Goal: Obtain resource: Download file/media

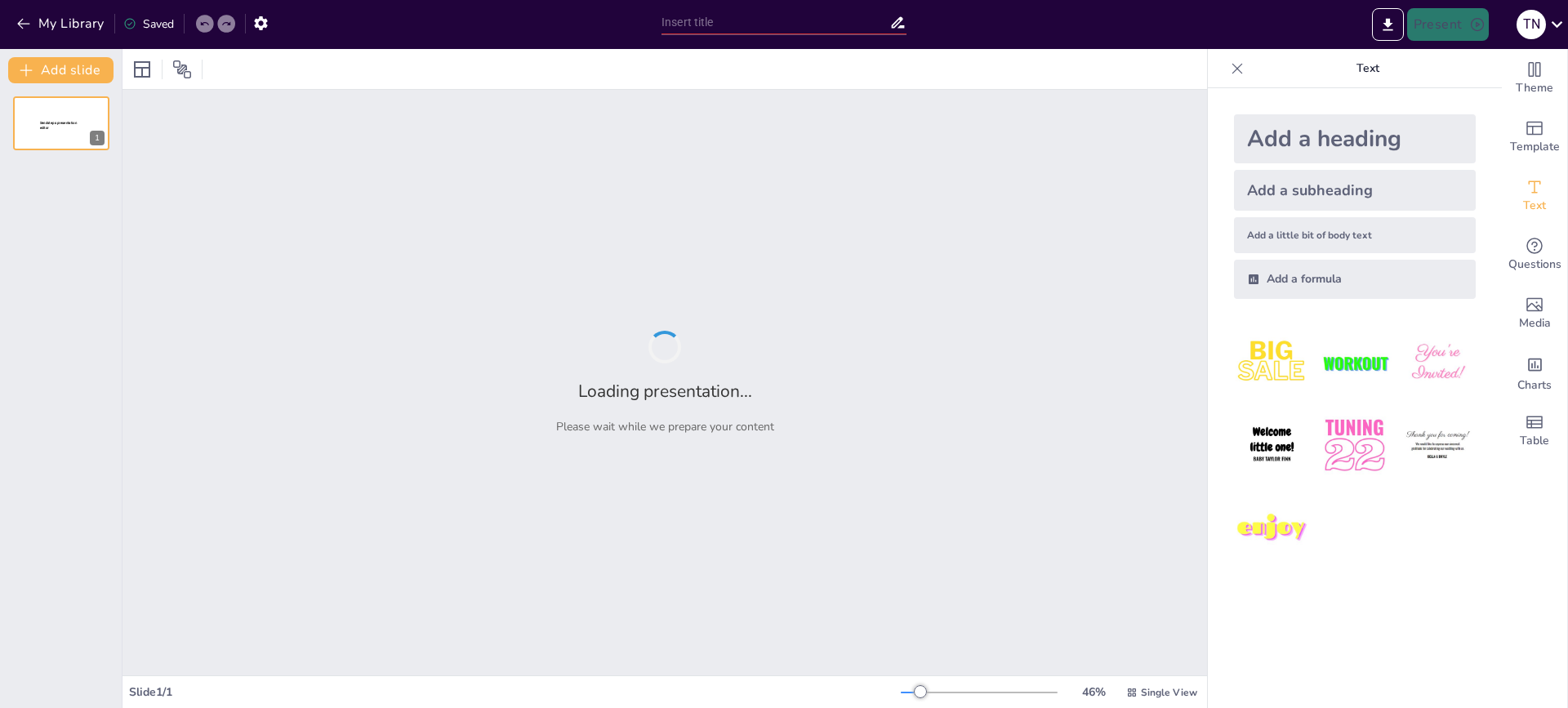
type input "El Rol de la Familia en el Apoyo a Ancianos con Pérdida Auditiva"
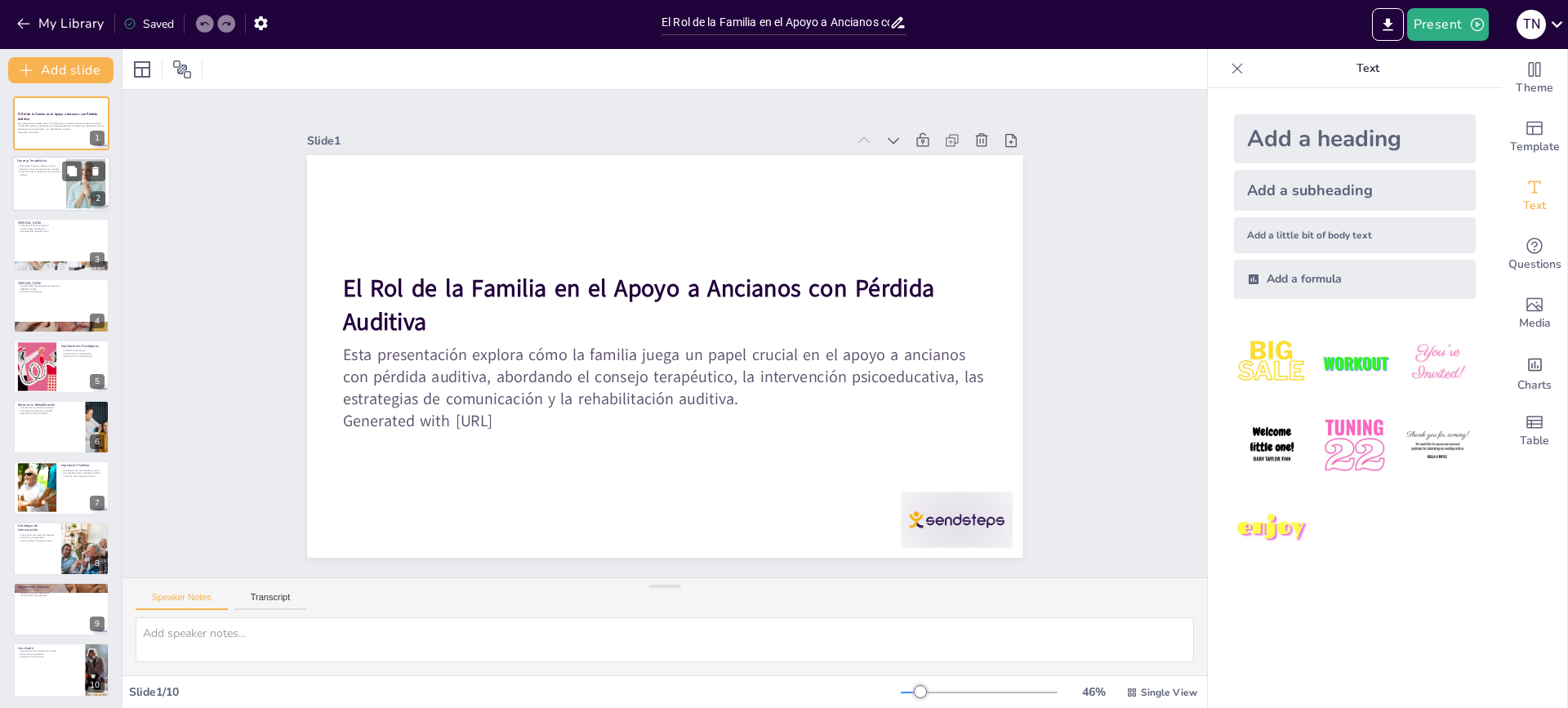
click at [51, 185] on div at bounding box center [61, 185] width 98 height 56
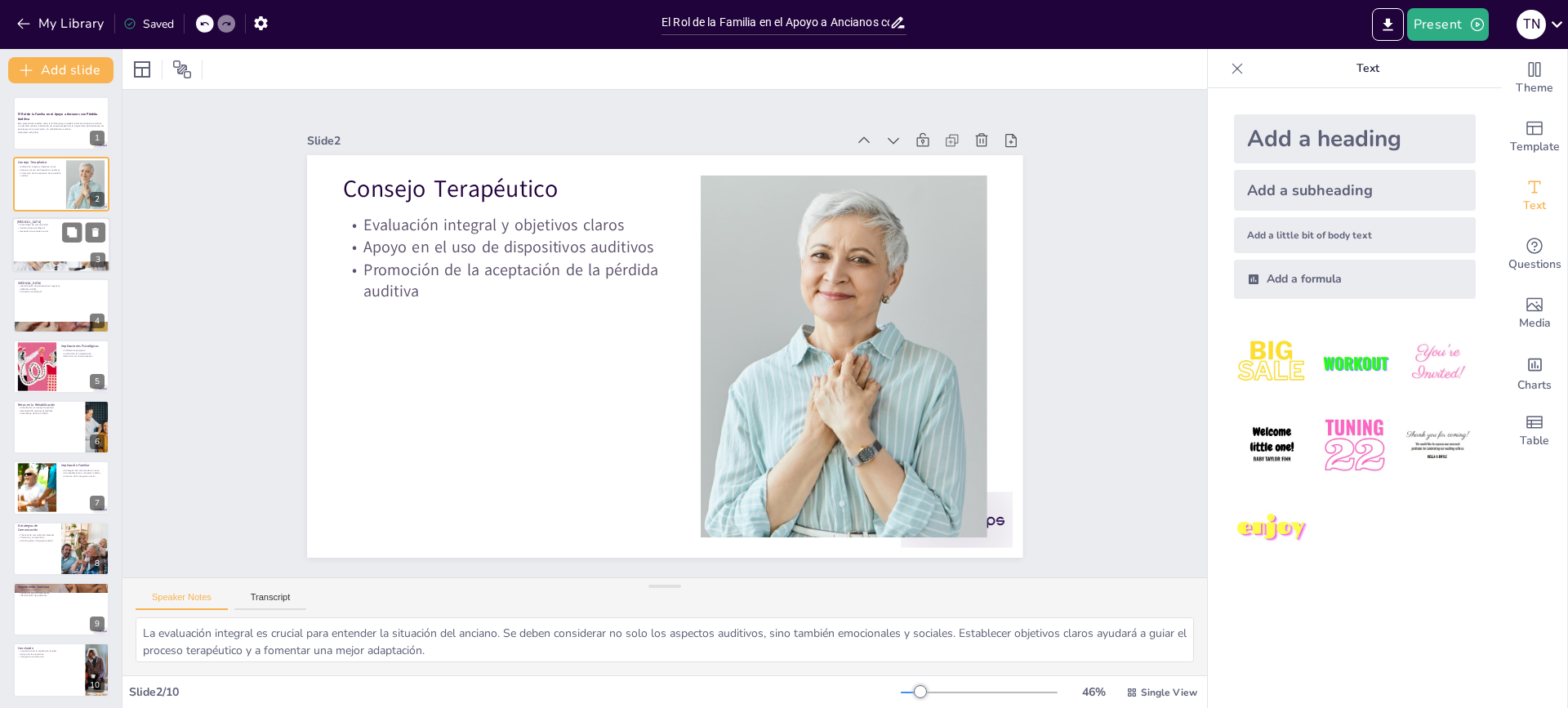
click at [58, 243] on div at bounding box center [61, 245] width 98 height 56
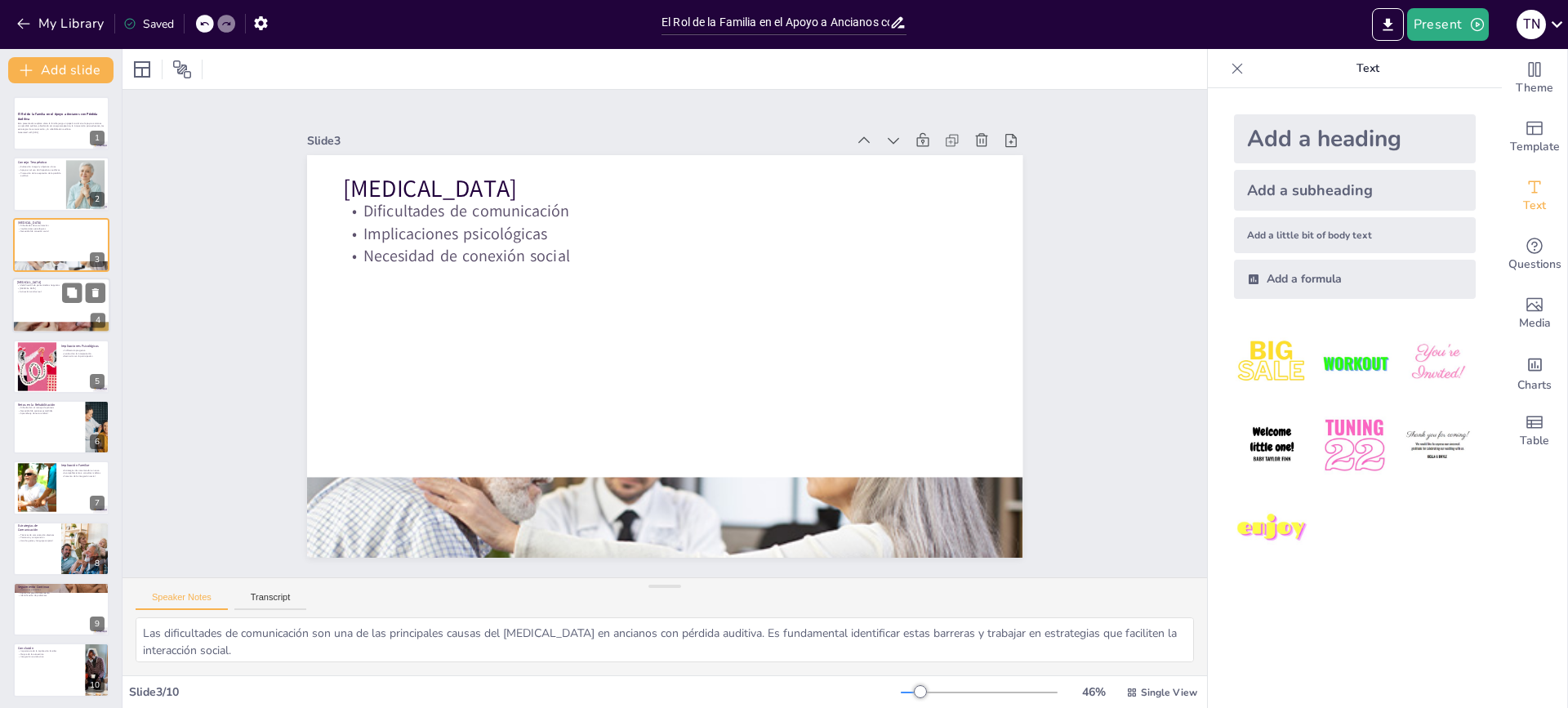
click at [57, 284] on p "Identificación de pensamientos negativos" at bounding box center [61, 285] width 88 height 3
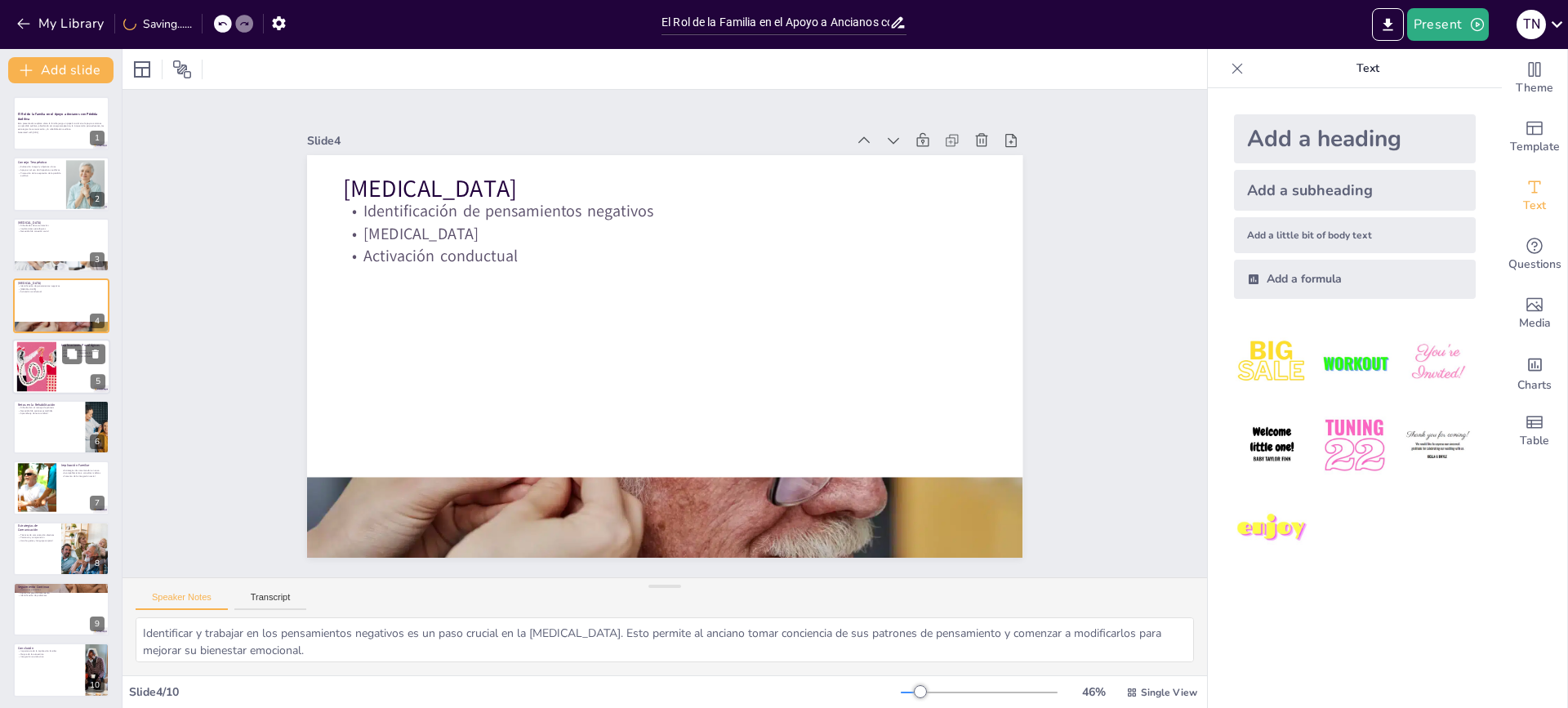
click at [40, 355] on div at bounding box center [37, 366] width 82 height 50
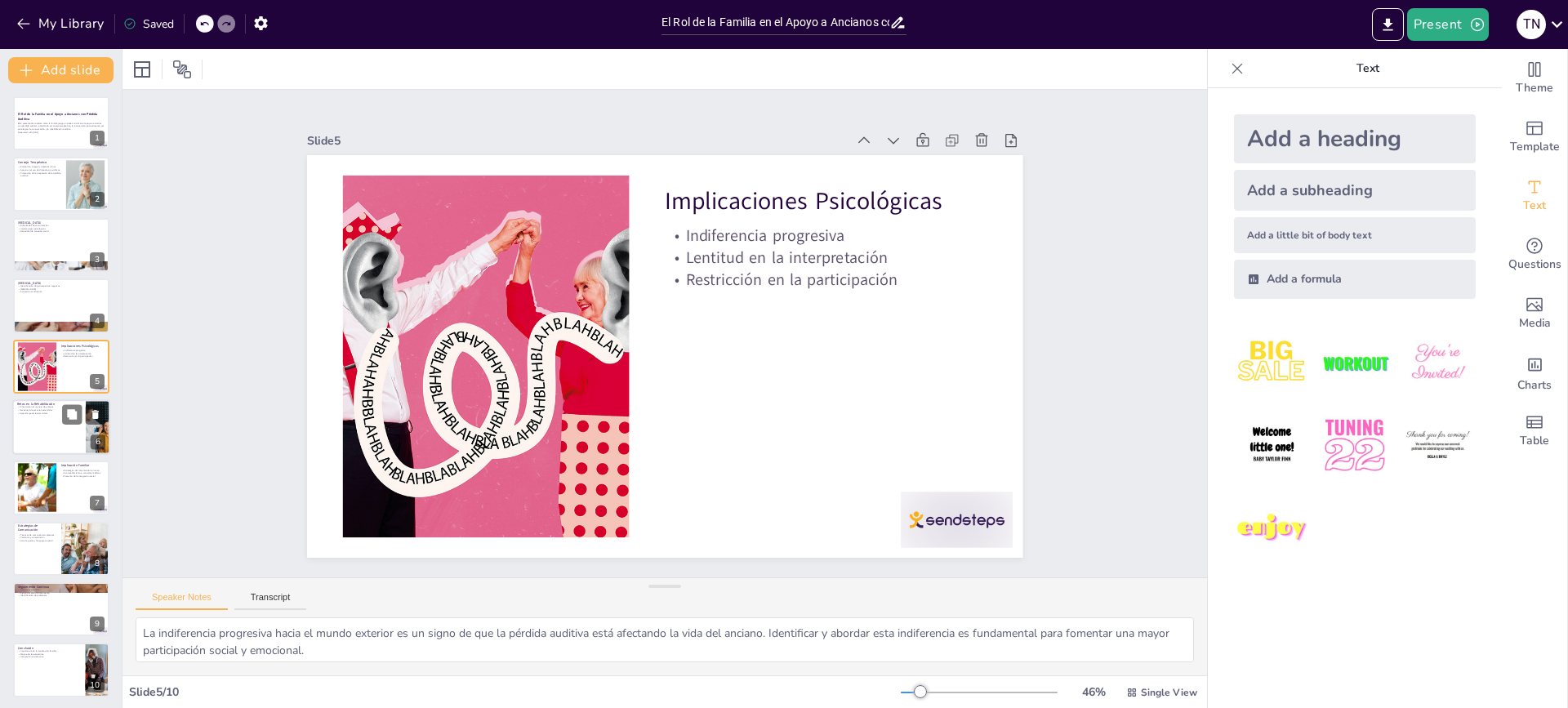
click at [46, 445] on div at bounding box center [61, 426] width 98 height 56
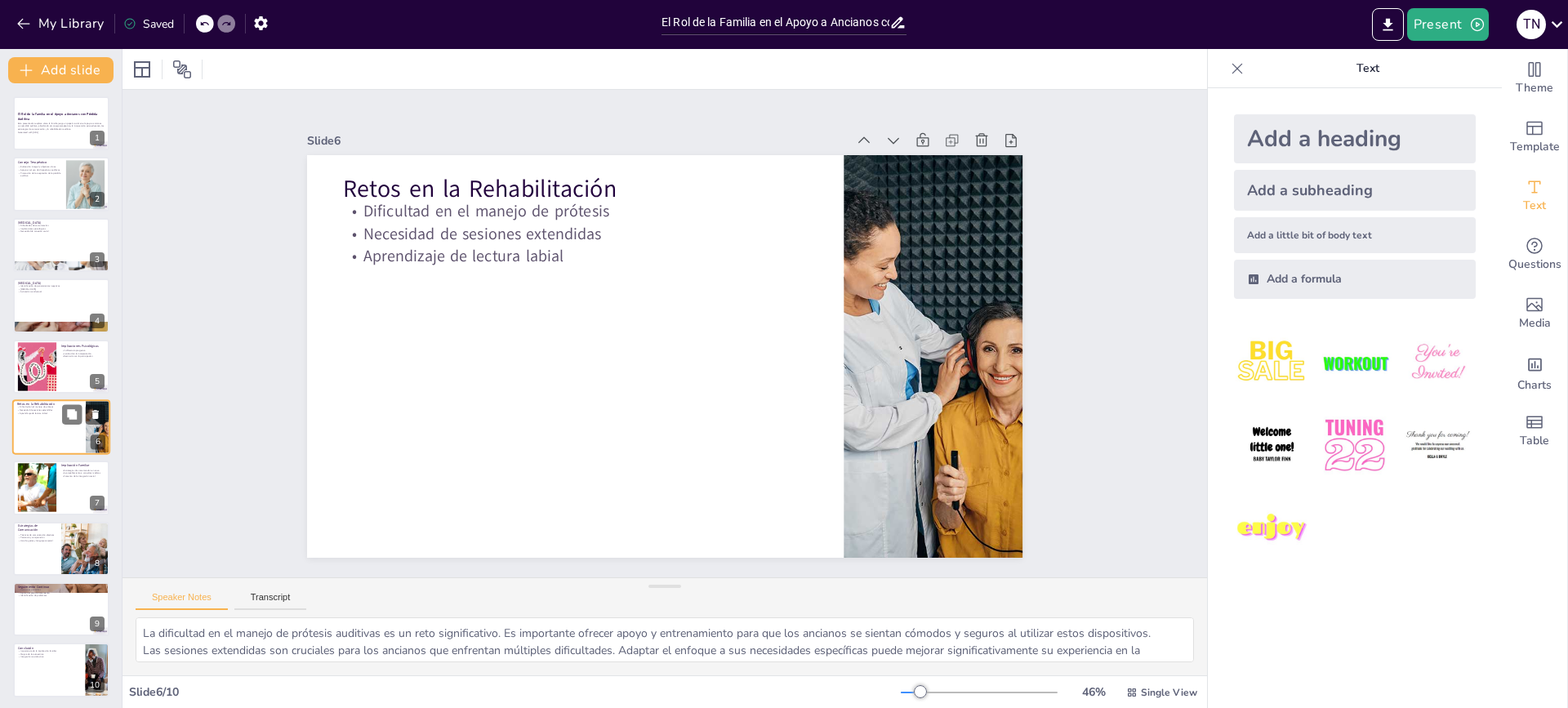
scroll to position [3, 0]
click at [53, 491] on div at bounding box center [37, 485] width 87 height 50
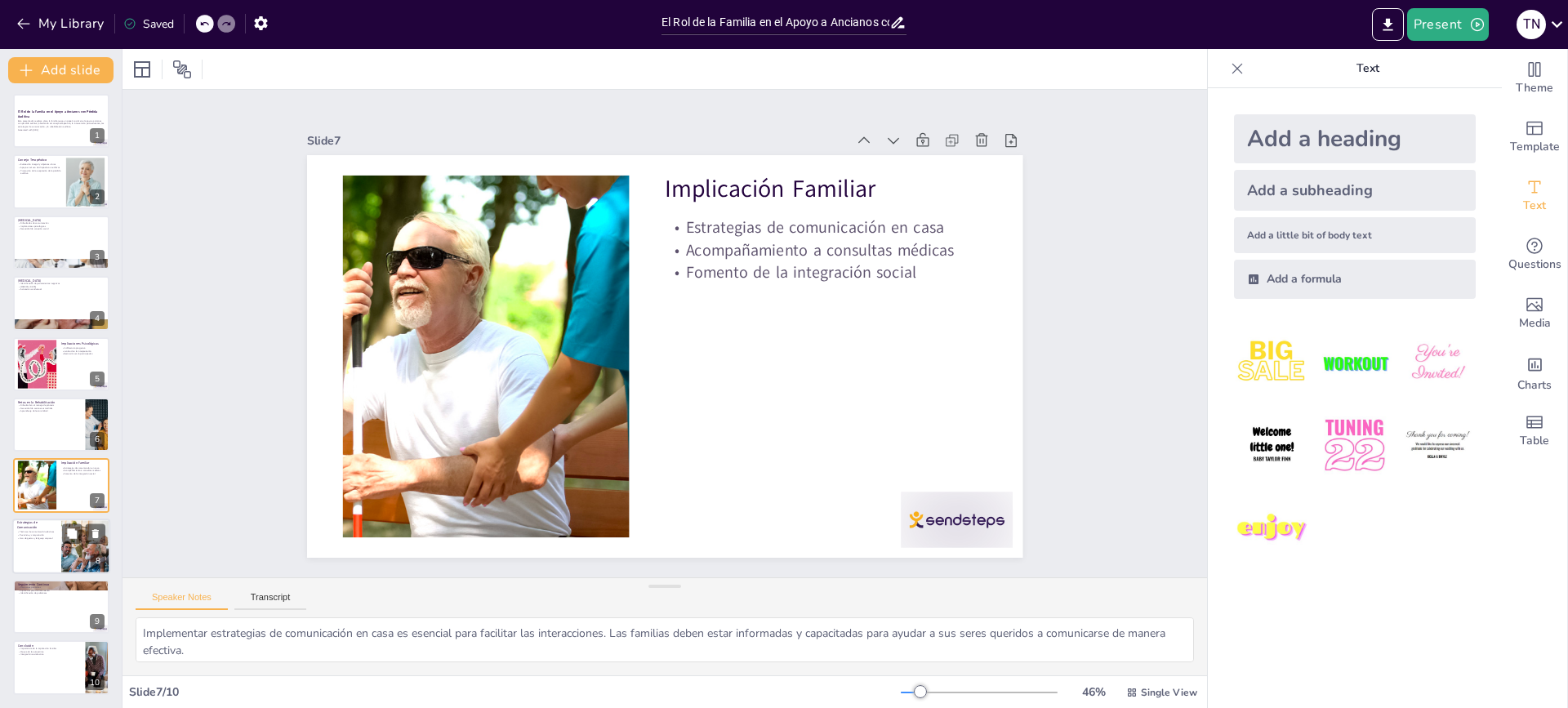
click at [51, 537] on p "Uso de gestos y lenguaje corporal" at bounding box center [37, 538] width 40 height 3
type textarea "Las técnicas de comunicación efectivas son esenciales para mejorar la interacci…"
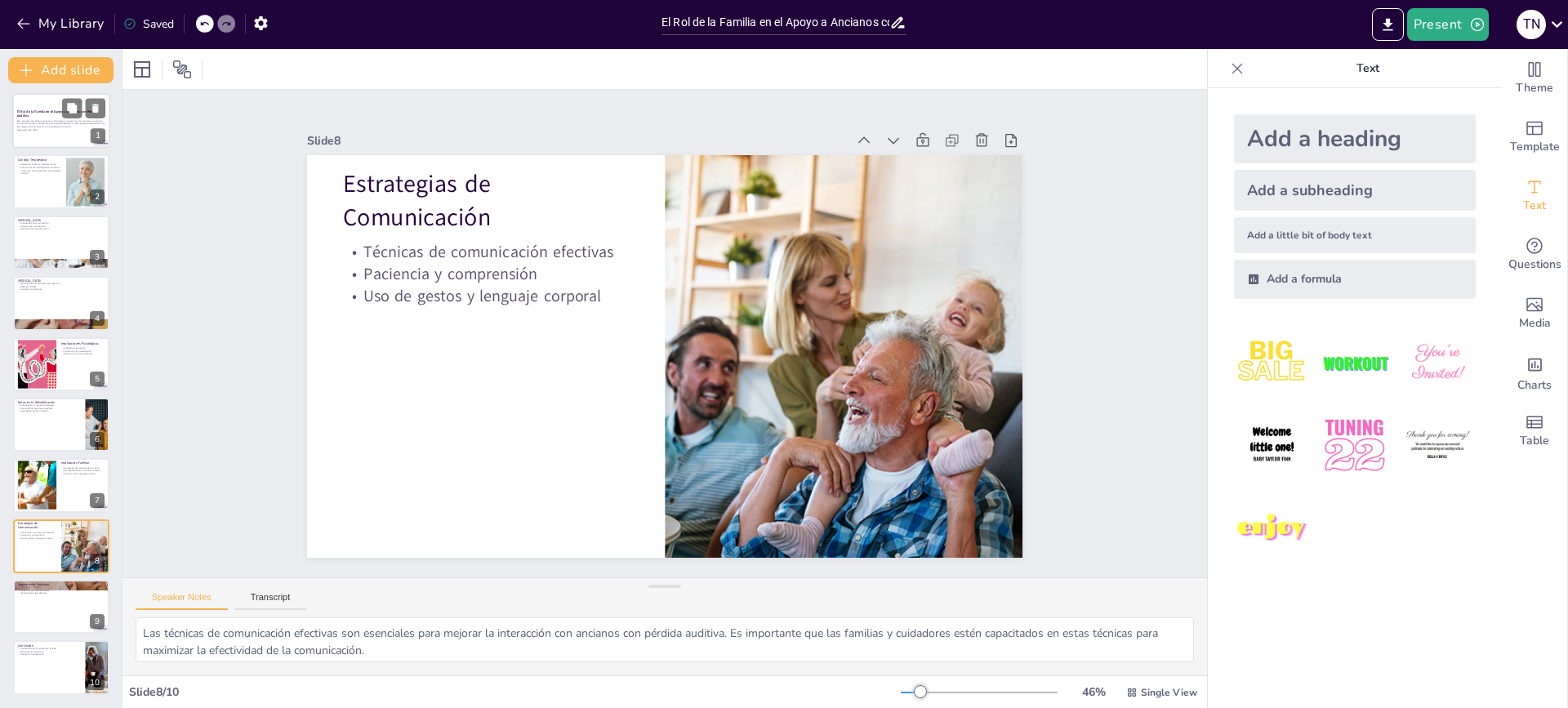
click at [46, 138] on div at bounding box center [61, 121] width 98 height 56
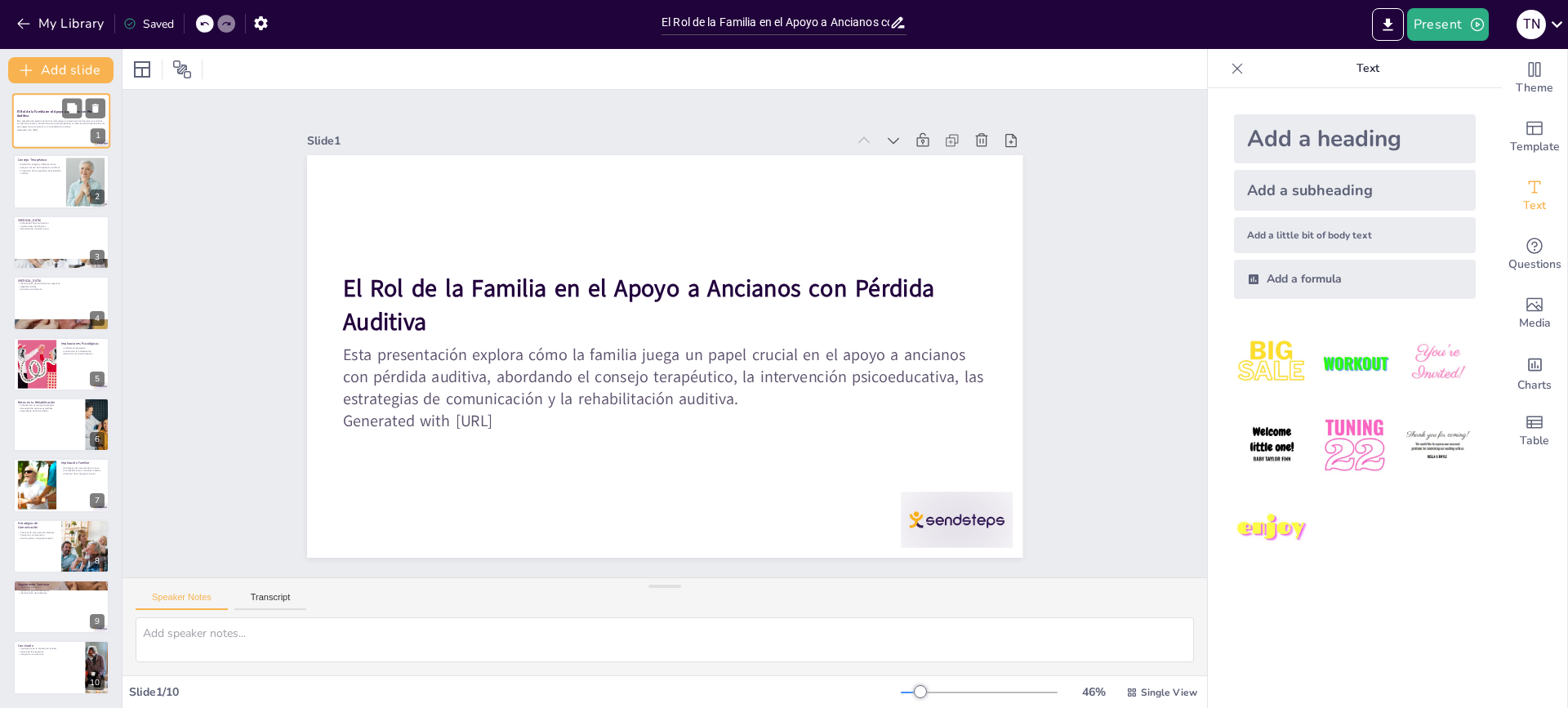
scroll to position [0, 0]
click at [39, 192] on div at bounding box center [61, 185] width 98 height 56
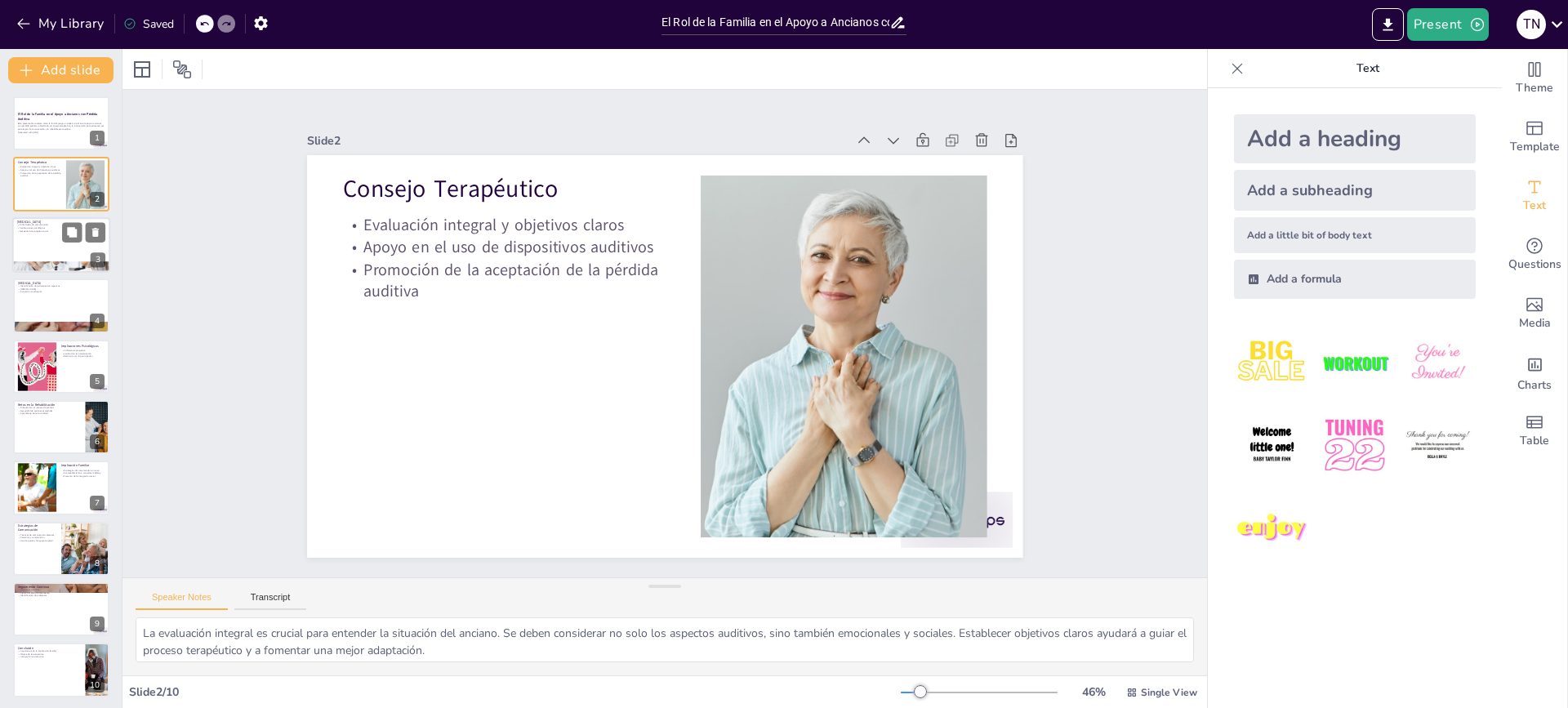
click at [49, 259] on div at bounding box center [61, 245] width 98 height 56
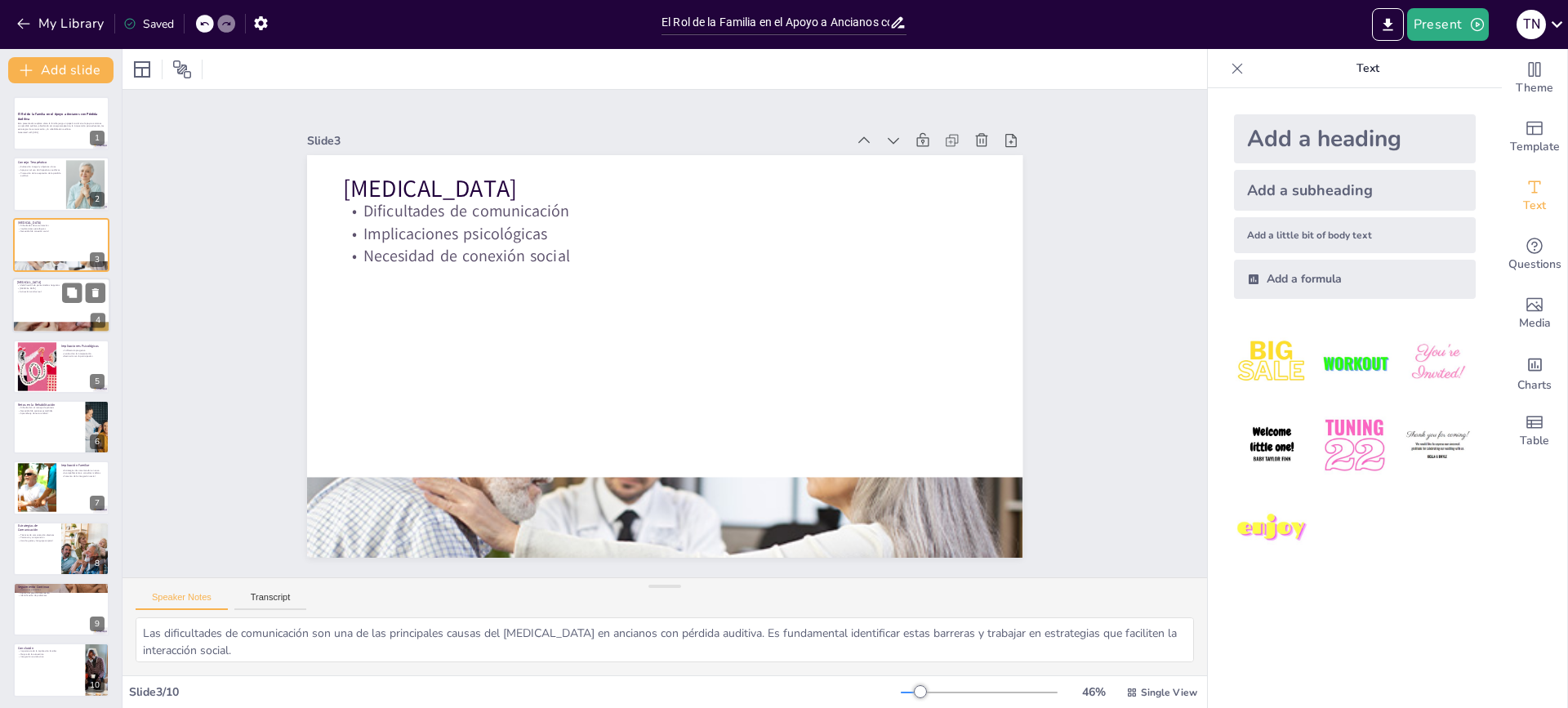
click at [48, 305] on div at bounding box center [61, 305] width 98 height 56
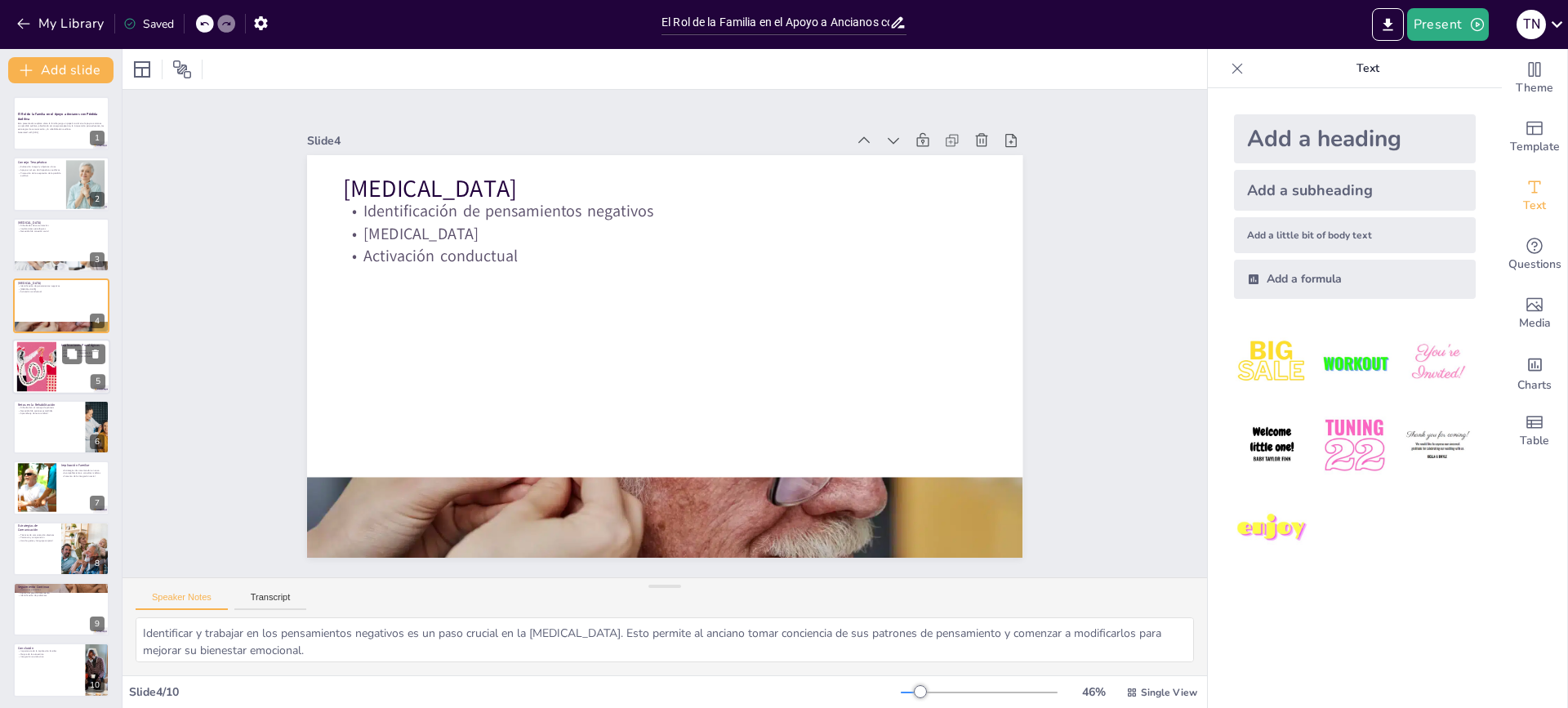
click at [47, 365] on div at bounding box center [37, 366] width 82 height 50
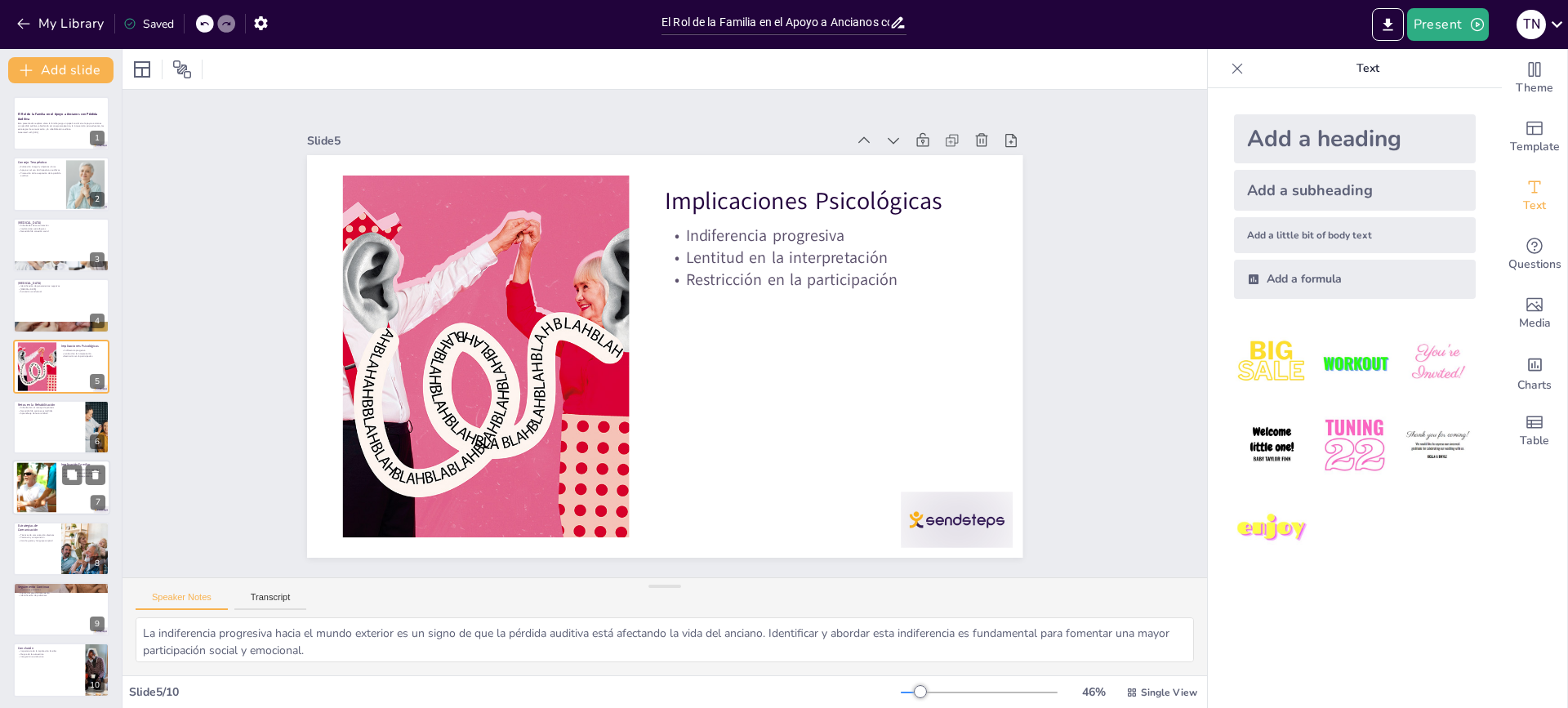
click at [46, 504] on div at bounding box center [37, 488] width 87 height 50
type textarea "Implementar estrategias de comunicación en casa es esencial para facilitar las …"
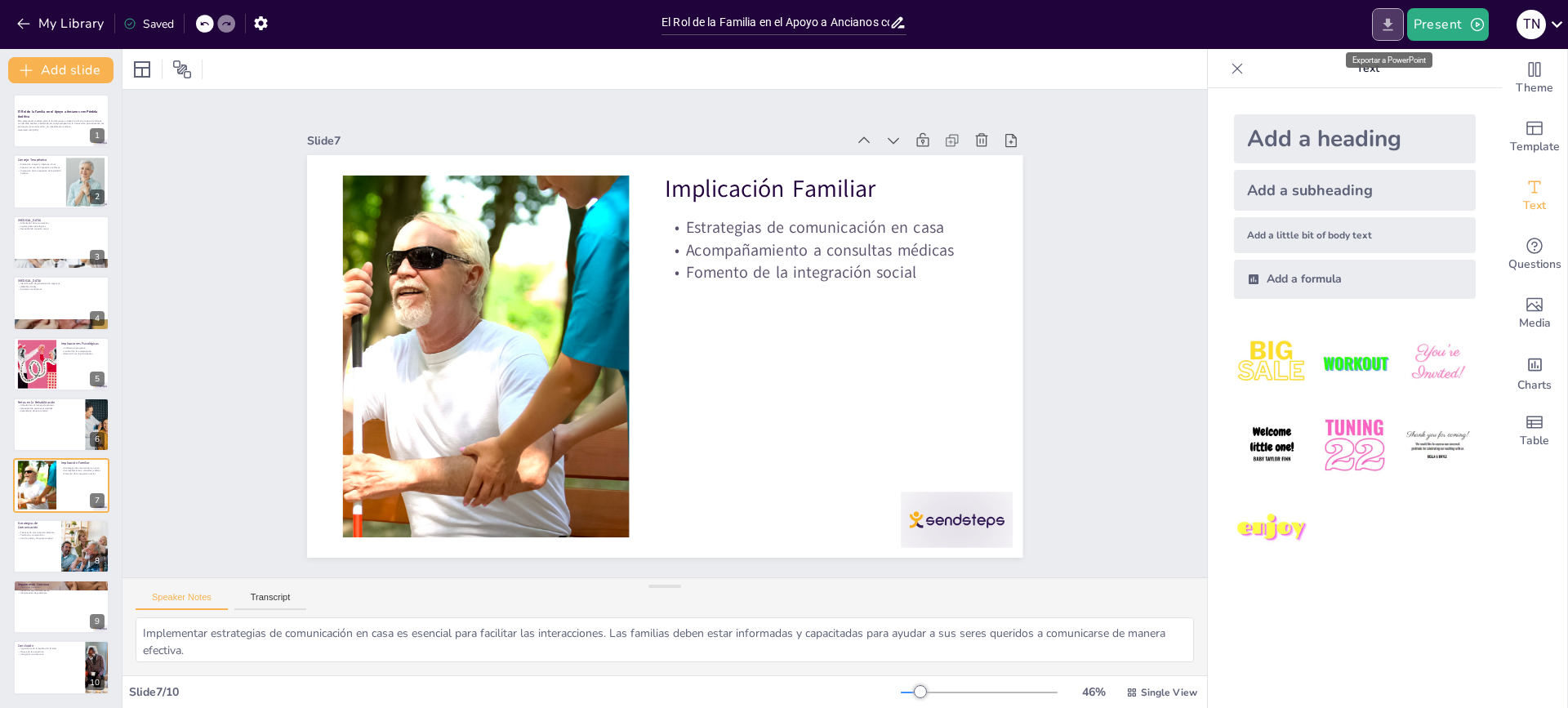
click at [1391, 22] on icon "Export to PowerPoint" at bounding box center [1388, 24] width 17 height 17
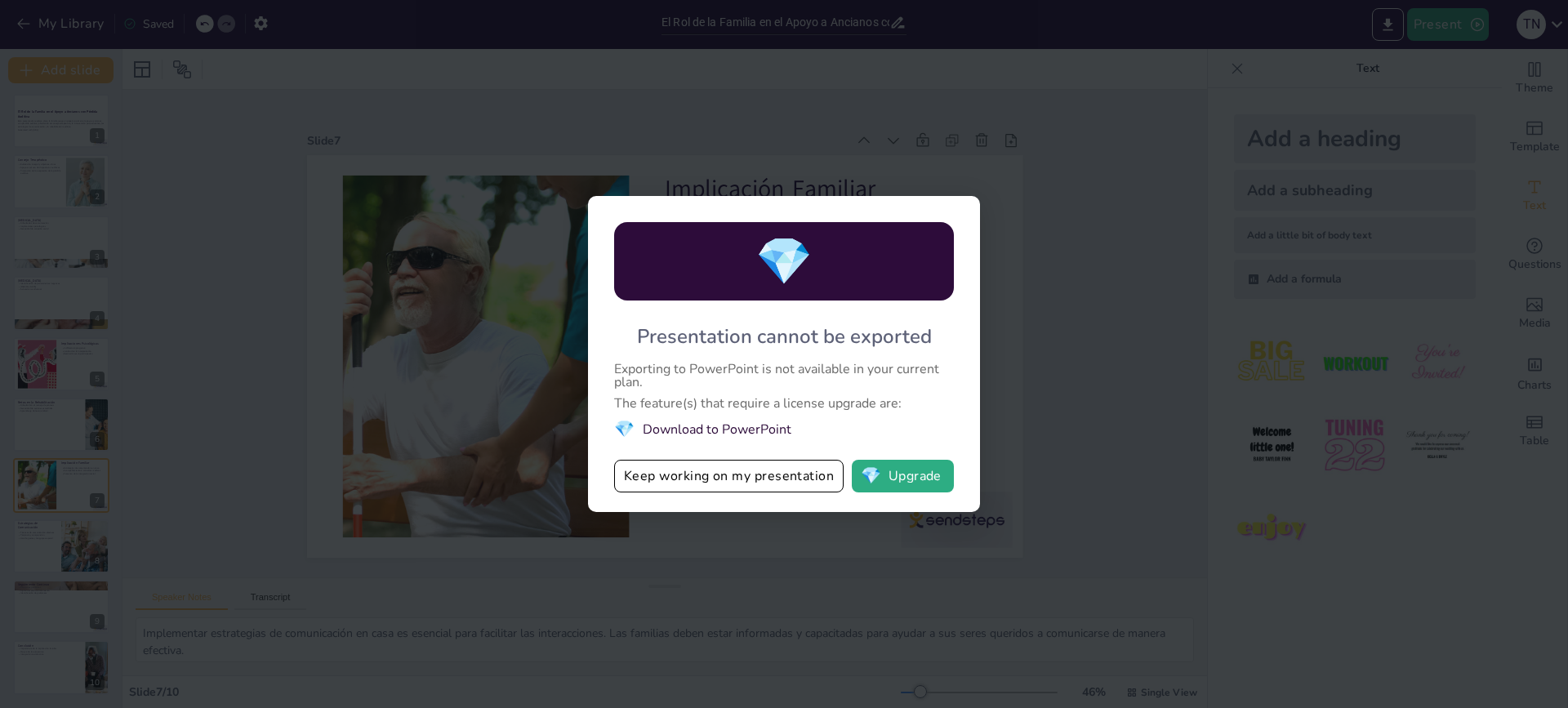
click at [994, 352] on div "💎 Presentation cannot be exported Exporting to PowerPoint is not available in y…" at bounding box center [784, 354] width 1568 height 708
click at [1054, 355] on div "💎 Presentation cannot be exported Exporting to PowerPoint is not available in y…" at bounding box center [784, 354] width 1568 height 708
click at [744, 423] on li "💎 Download to PowerPoint" at bounding box center [784, 428] width 340 height 22
click at [742, 429] on li "💎 Download to PowerPoint" at bounding box center [784, 428] width 340 height 22
click at [779, 282] on span "💎" at bounding box center [784, 262] width 57 height 63
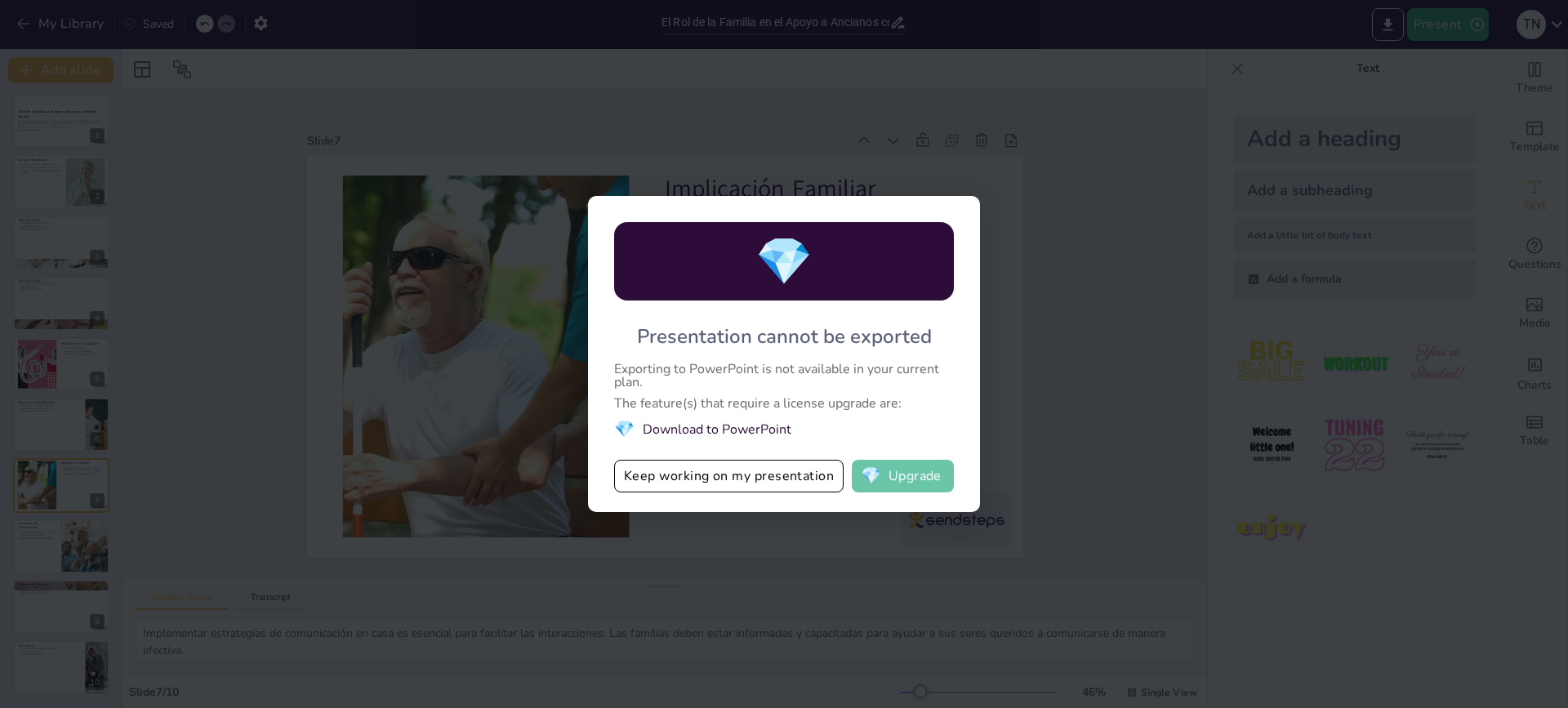
click at [893, 474] on button "💎 Upgrade" at bounding box center [903, 476] width 102 height 33
